Goal: Find specific page/section: Find specific page/section

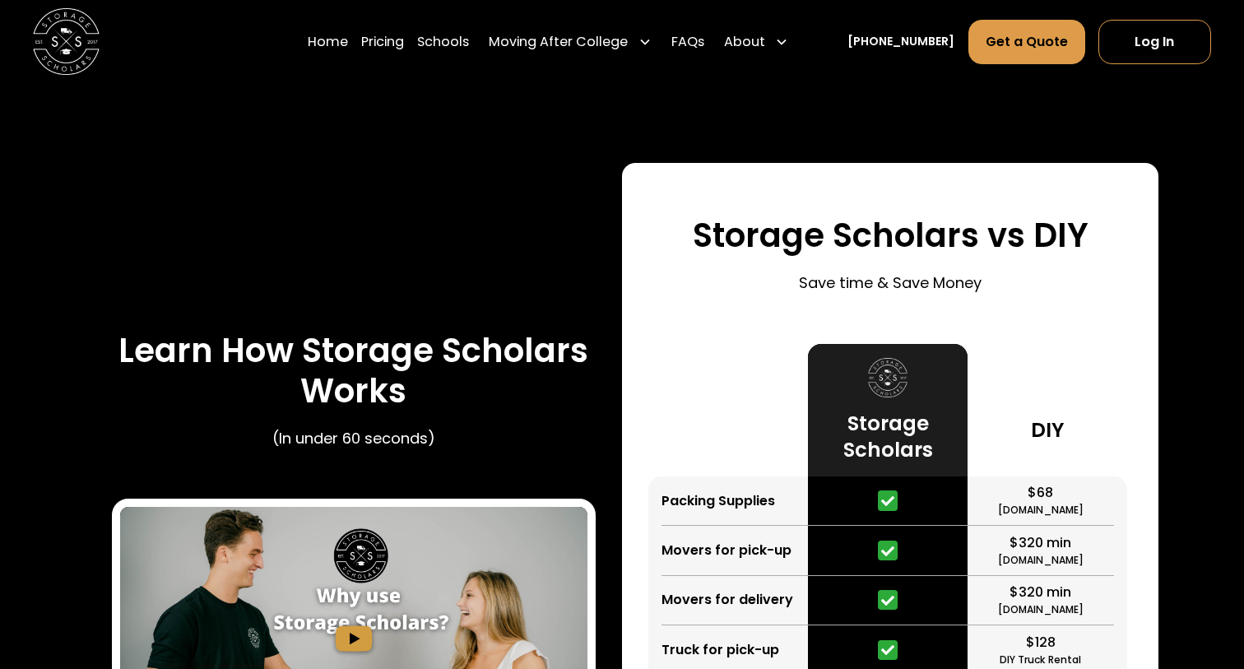
scroll to position [2838, 0]
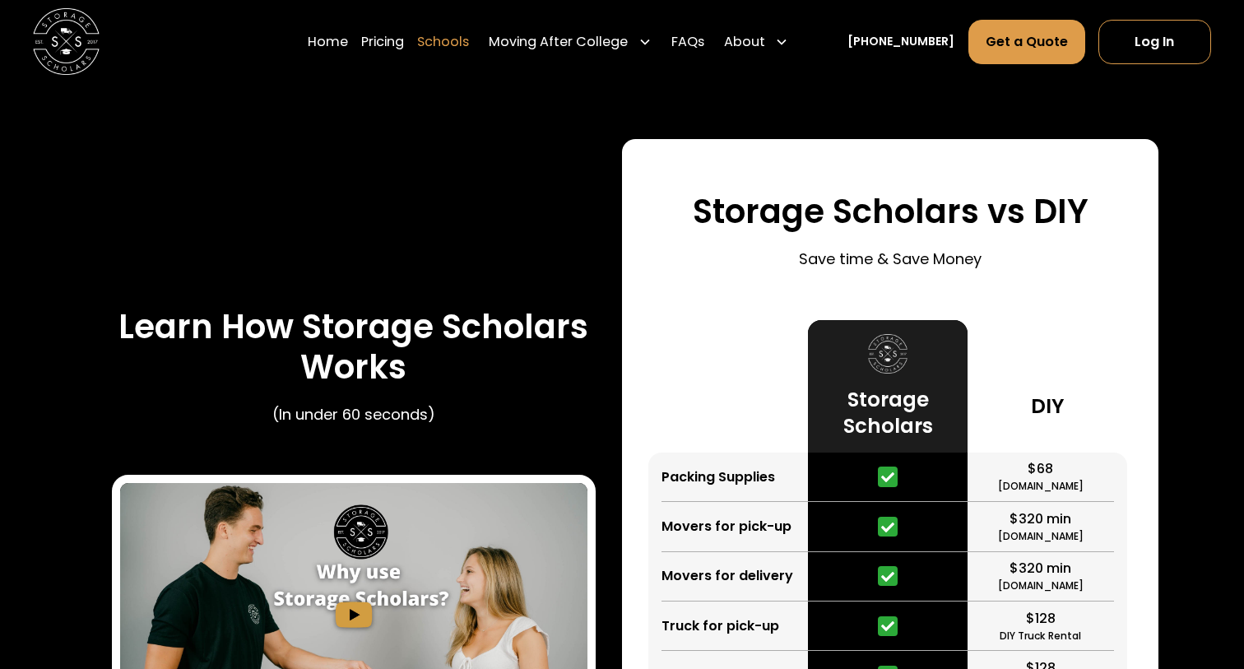
click at [469, 44] on link "Schools" at bounding box center [443, 41] width 52 height 46
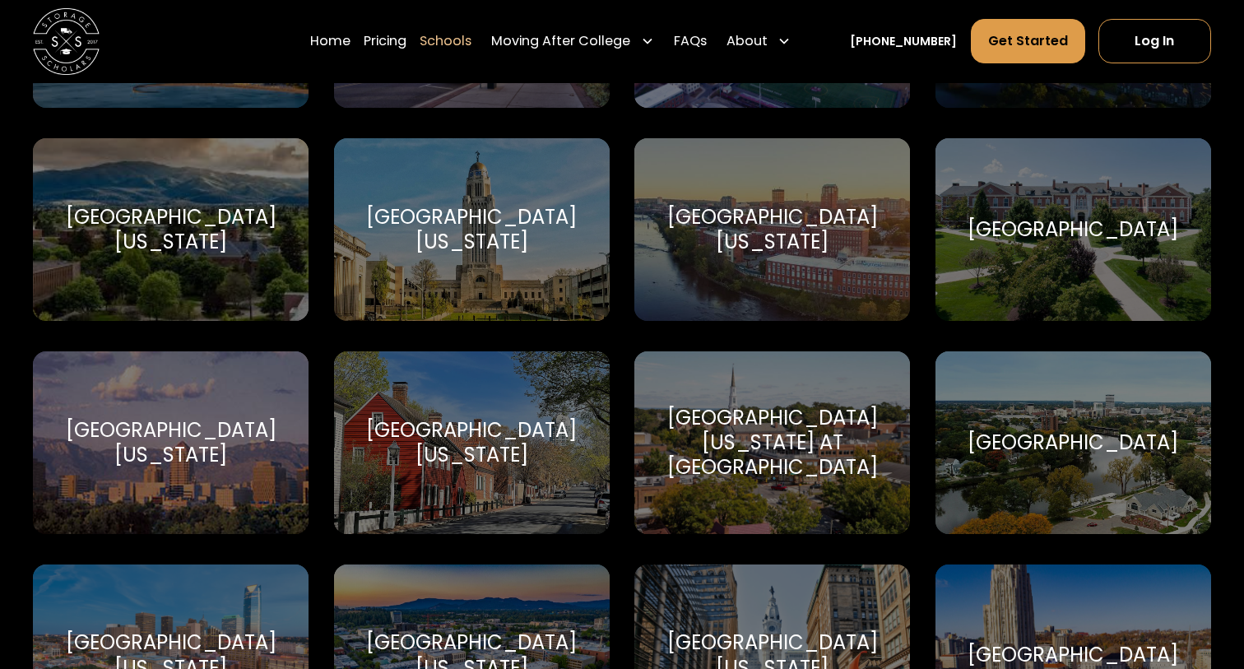
scroll to position [8583, 0]
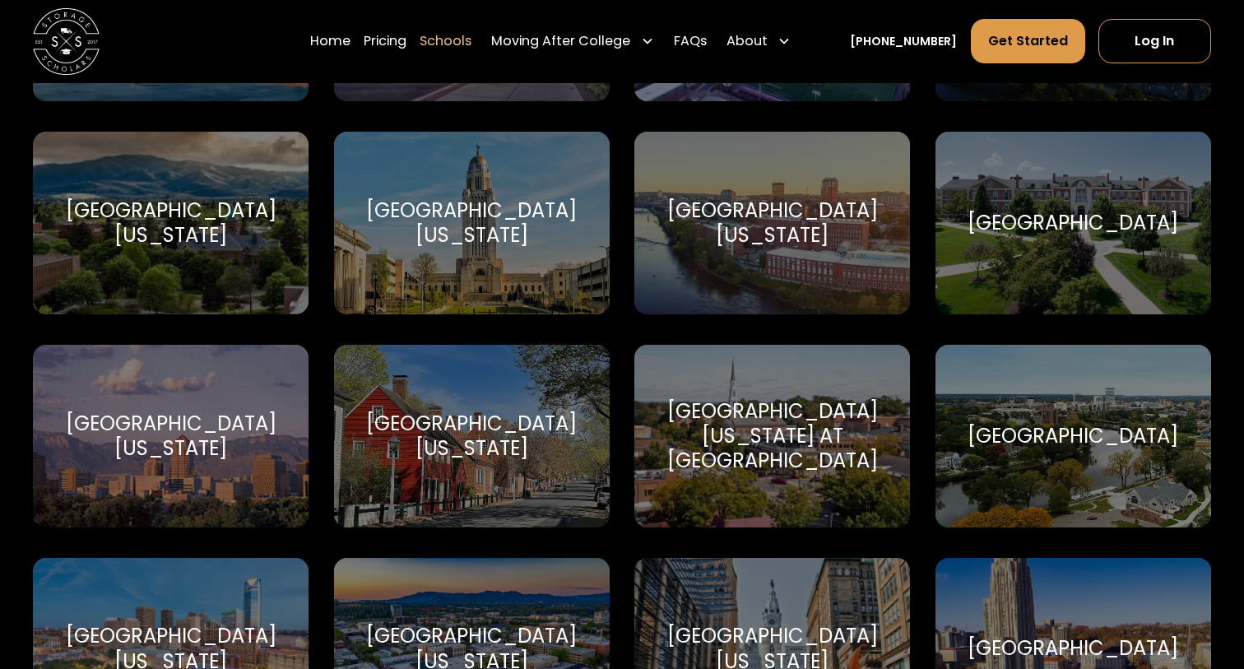
click at [455, 213] on div "[GEOGRAPHIC_DATA][US_STATE]" at bounding box center [472, 222] width 236 height 49
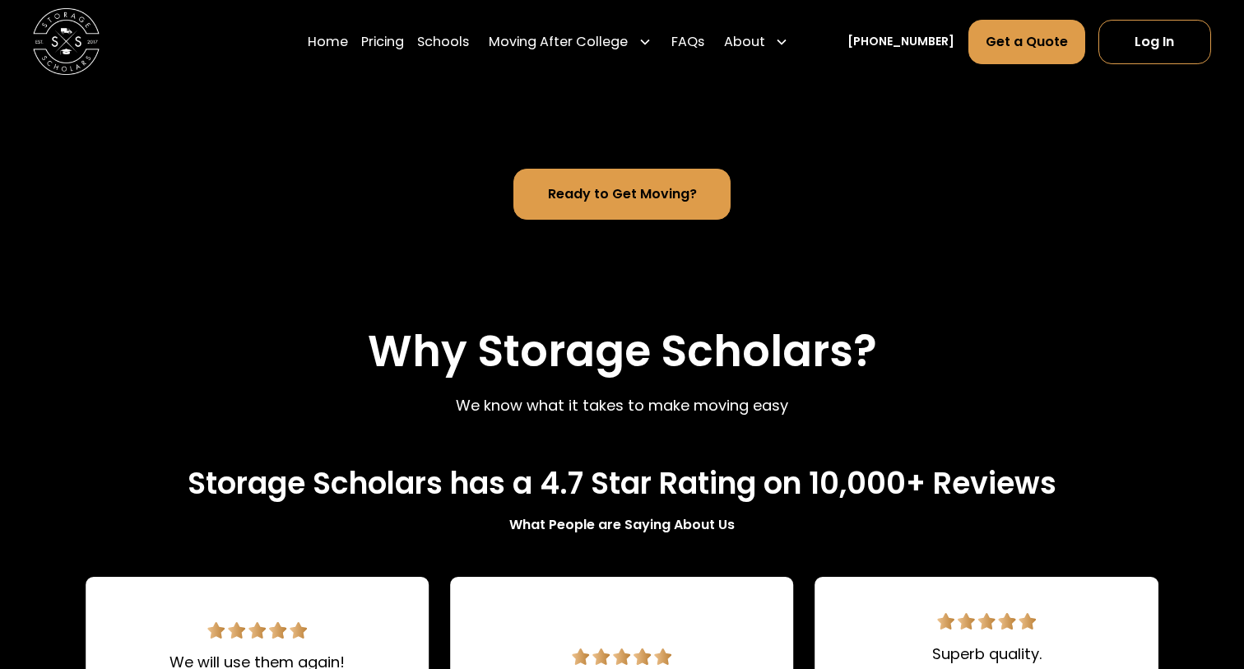
scroll to position [1916, 0]
